Goal: Task Accomplishment & Management: Use online tool/utility

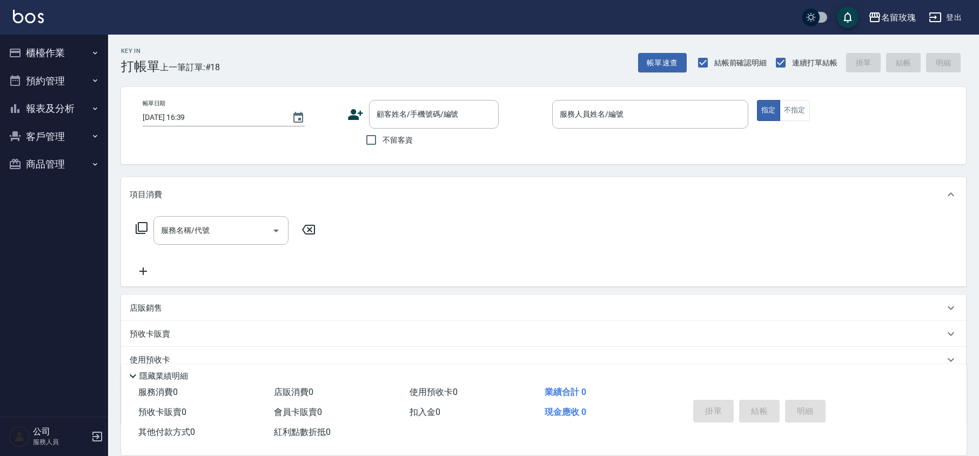
click at [407, 106] on input "顧客姓名/手機號碼/編號" at bounding box center [426, 114] width 104 height 19
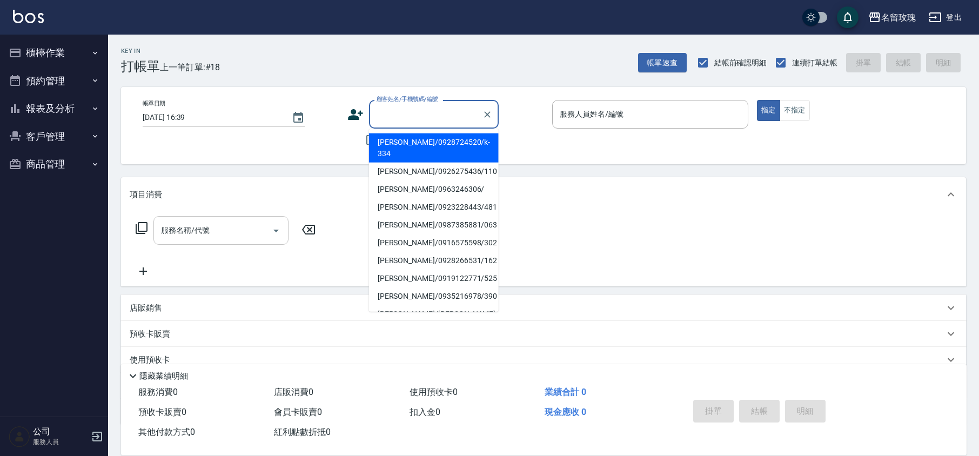
drag, startPoint x: 397, startPoint y: 138, endPoint x: 239, endPoint y: 225, distance: 180.8
click at [398, 139] on li "[PERSON_NAME]/0928724520/k-334" at bounding box center [434, 147] width 130 height 29
type input "[PERSON_NAME]/0928724520/k-334"
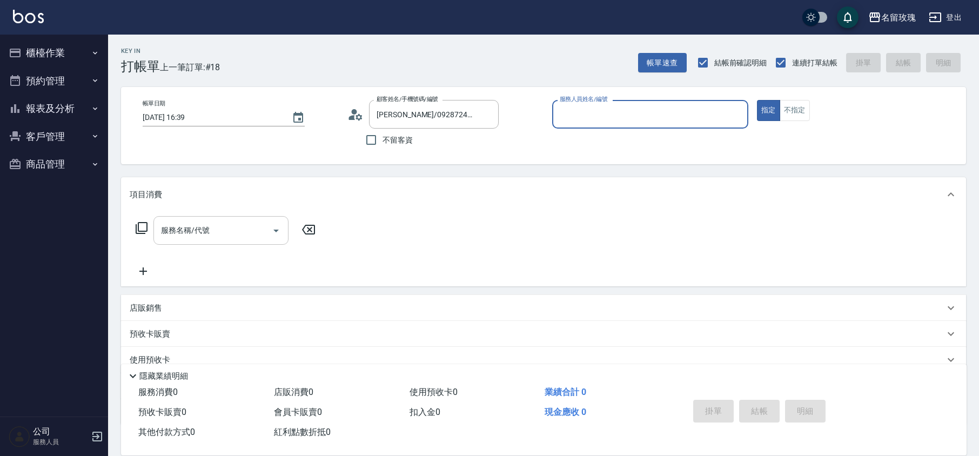
type input "[PERSON_NAME]-5"
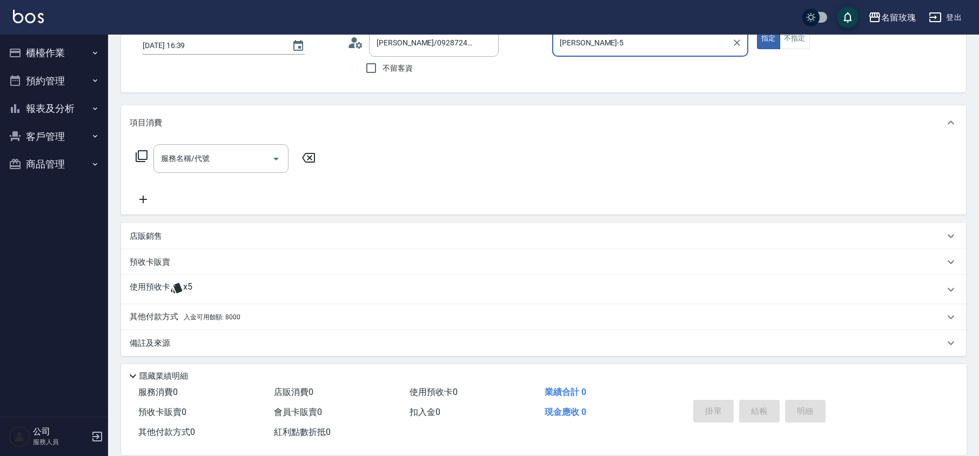
scroll to position [73, 0]
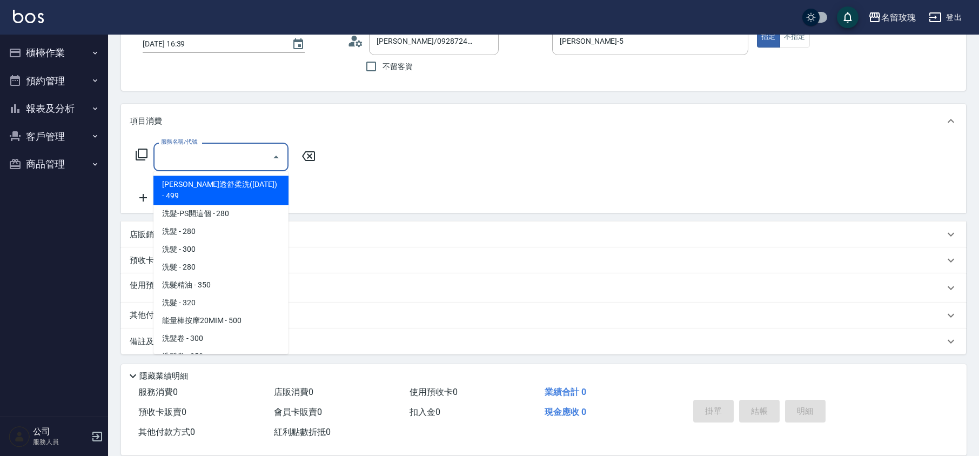
click at [193, 154] on div "服務名稱/代號 服務名稱/代號" at bounding box center [220, 157] width 135 height 29
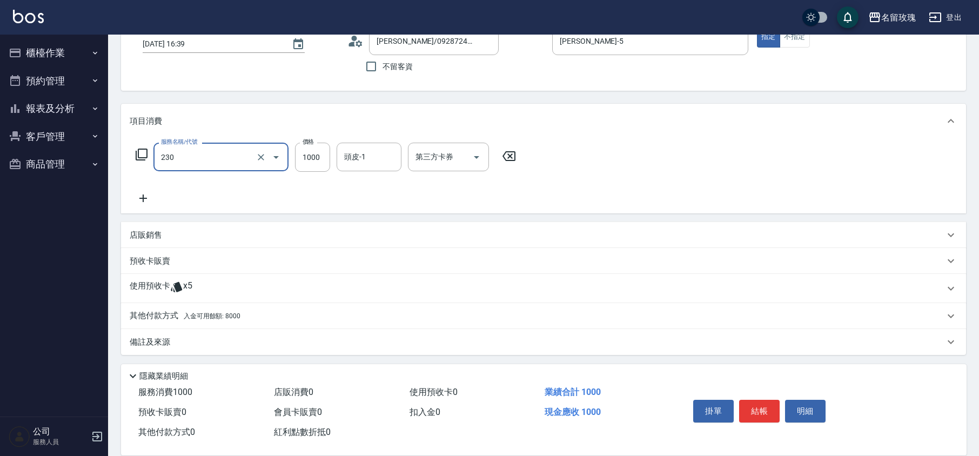
type input "醫學蘆薈護髮(短)(230)"
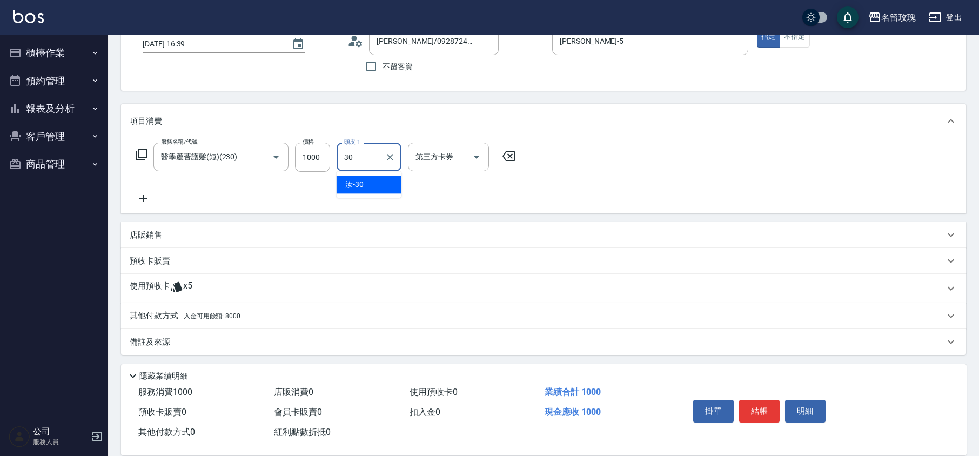
type input "汝-30"
click at [162, 323] on div "其他付款方式 入金可用餘額: 8000" at bounding box center [543, 315] width 845 height 26
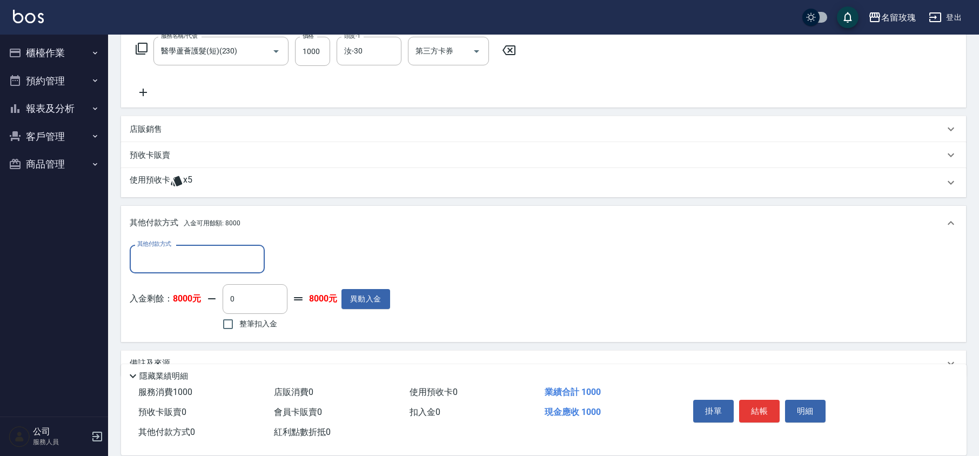
scroll to position [184, 0]
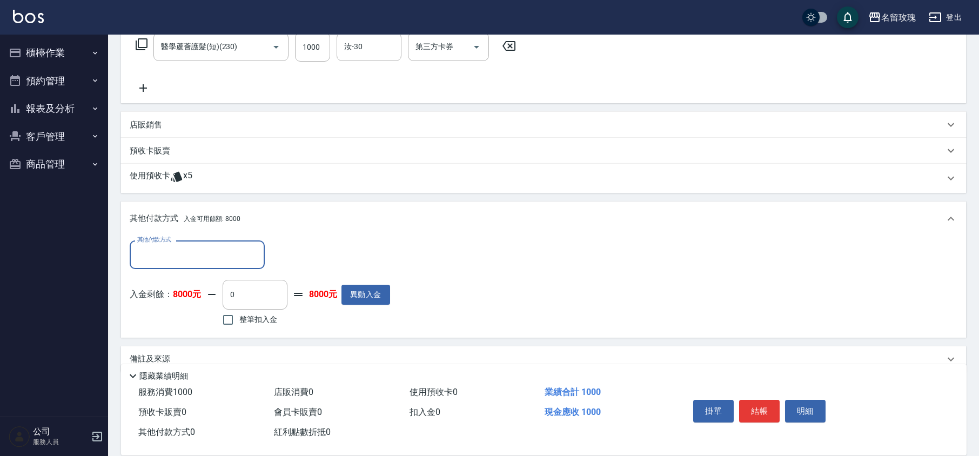
drag, startPoint x: 259, startPoint y: 325, endPoint x: 260, endPoint y: 316, distance: 8.2
click at [260, 322] on label "整筆扣入金" at bounding box center [247, 319] width 60 height 23
click at [239, 322] on input "整筆扣入金" at bounding box center [228, 319] width 23 height 23
checkbox input "true"
type input "1000"
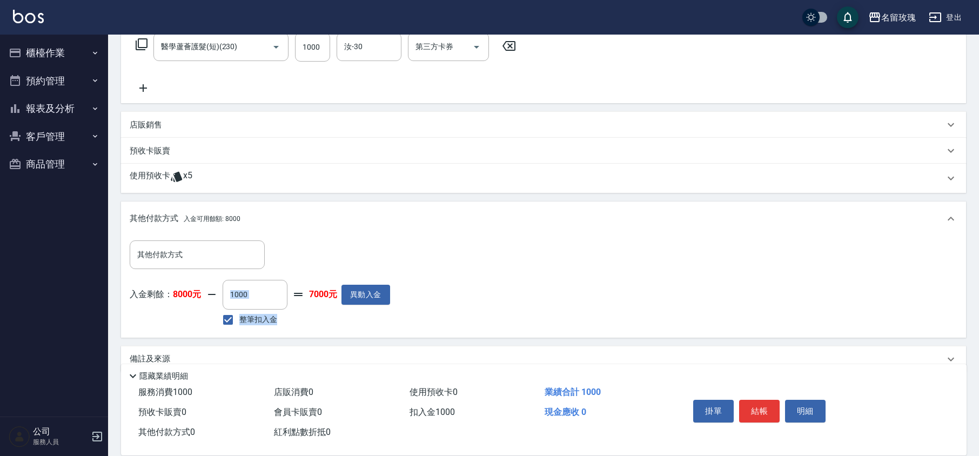
click at [288, 316] on div "入金剩餘： 8000元 1000 ​ 整筆扣入金 7000元 異動入金" at bounding box center [260, 304] width 260 height 49
click at [320, 308] on div "入金剩餘： 8000元 1000 ​ 整筆扣入金 7000元 異動入金" at bounding box center [260, 304] width 260 height 49
type input "[DATE] 17:26"
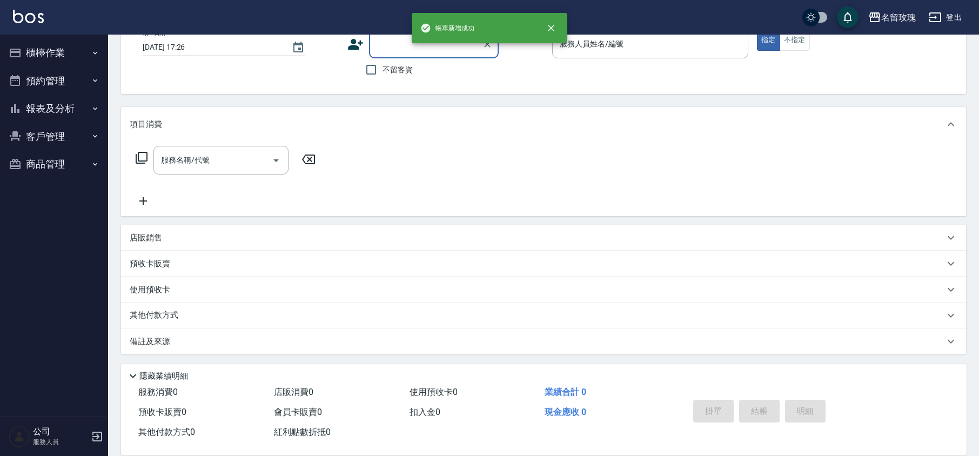
scroll to position [0, 0]
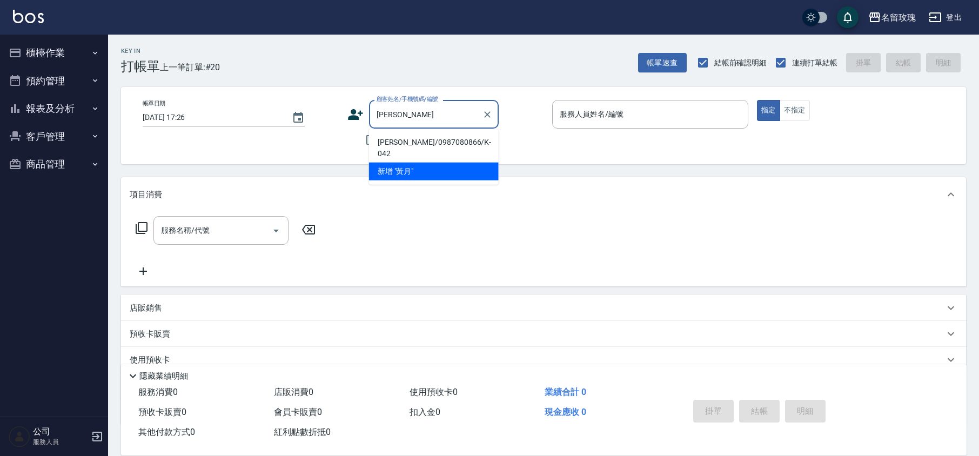
click at [405, 137] on li "[PERSON_NAME]/0987080866/K-042" at bounding box center [434, 147] width 130 height 29
type input "[PERSON_NAME]/0987080866/K-042"
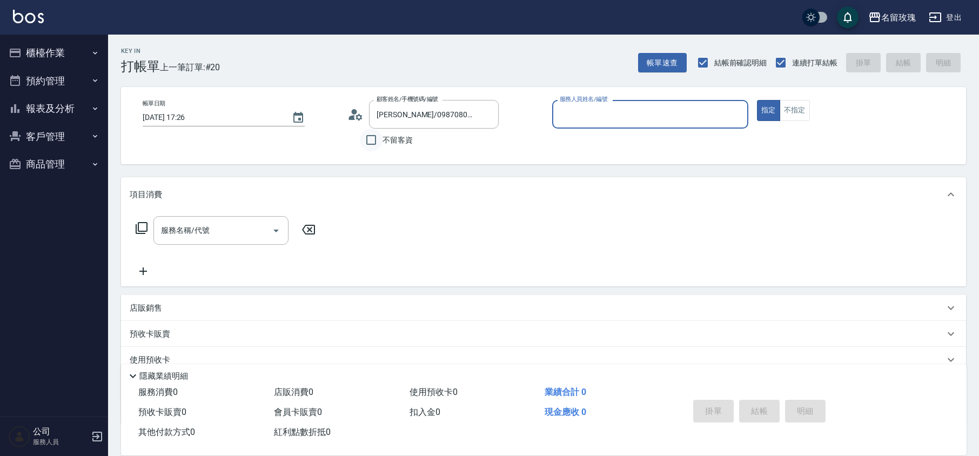
type input "[PERSON_NAME]-5"
click at [351, 113] on icon at bounding box center [355, 114] width 16 height 16
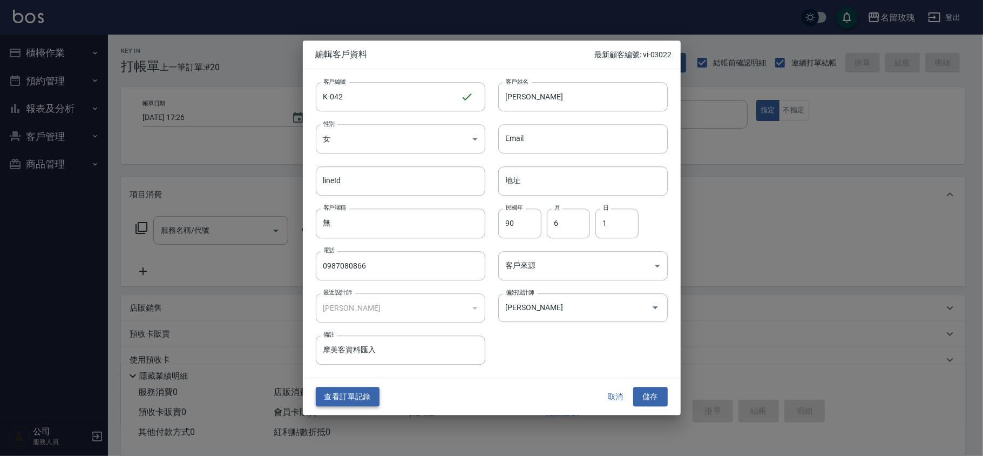
click at [337, 393] on button "查看訂單記錄" at bounding box center [348, 397] width 64 height 20
